Goal: Browse casually

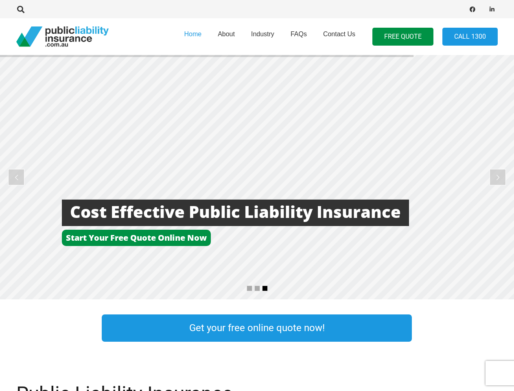
click at [257, 195] on rs-layer at bounding box center [257, 177] width 514 height 244
click at [21, 9] on icon "Search" at bounding box center [20, 9] width 7 height 7
click at [35, 9] on div at bounding box center [146, 9] width 260 height 26
click at [257, 177] on rs-layer at bounding box center [257, 177] width 514 height 244
click at [16, 177] on rs-arrow at bounding box center [16, 177] width 16 height 16
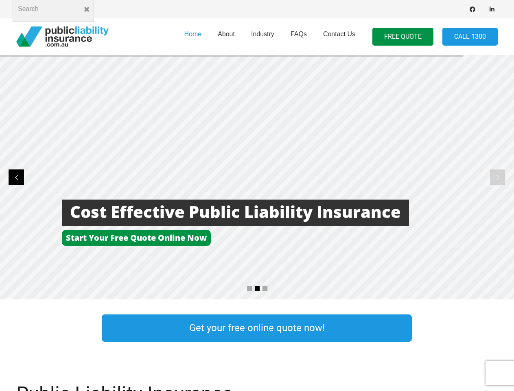
click at [498, 177] on rs-arrow at bounding box center [498, 177] width 16 height 16
click at [249, 288] on rs-bullet at bounding box center [250, 288] width 6 height 6
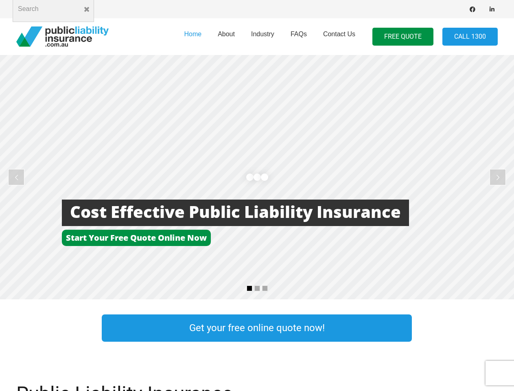
click at [257, 288] on rs-bullet at bounding box center [257, 288] width 6 height 6
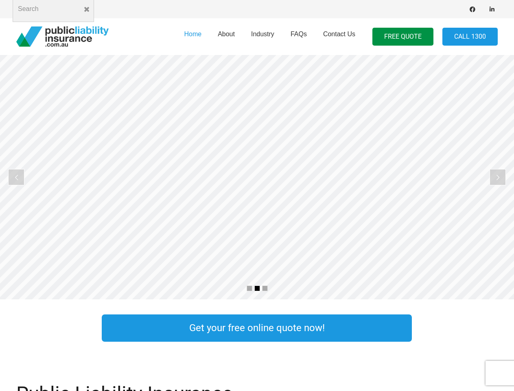
click at [265, 288] on rs-bullet at bounding box center [265, 288] width 6 height 6
click at [257, 177] on rs-slide "More Focus On Our Business Less time worrying about our insurance" at bounding box center [257, 177] width 514 height 244
